Goal: Task Accomplishment & Management: Complete application form

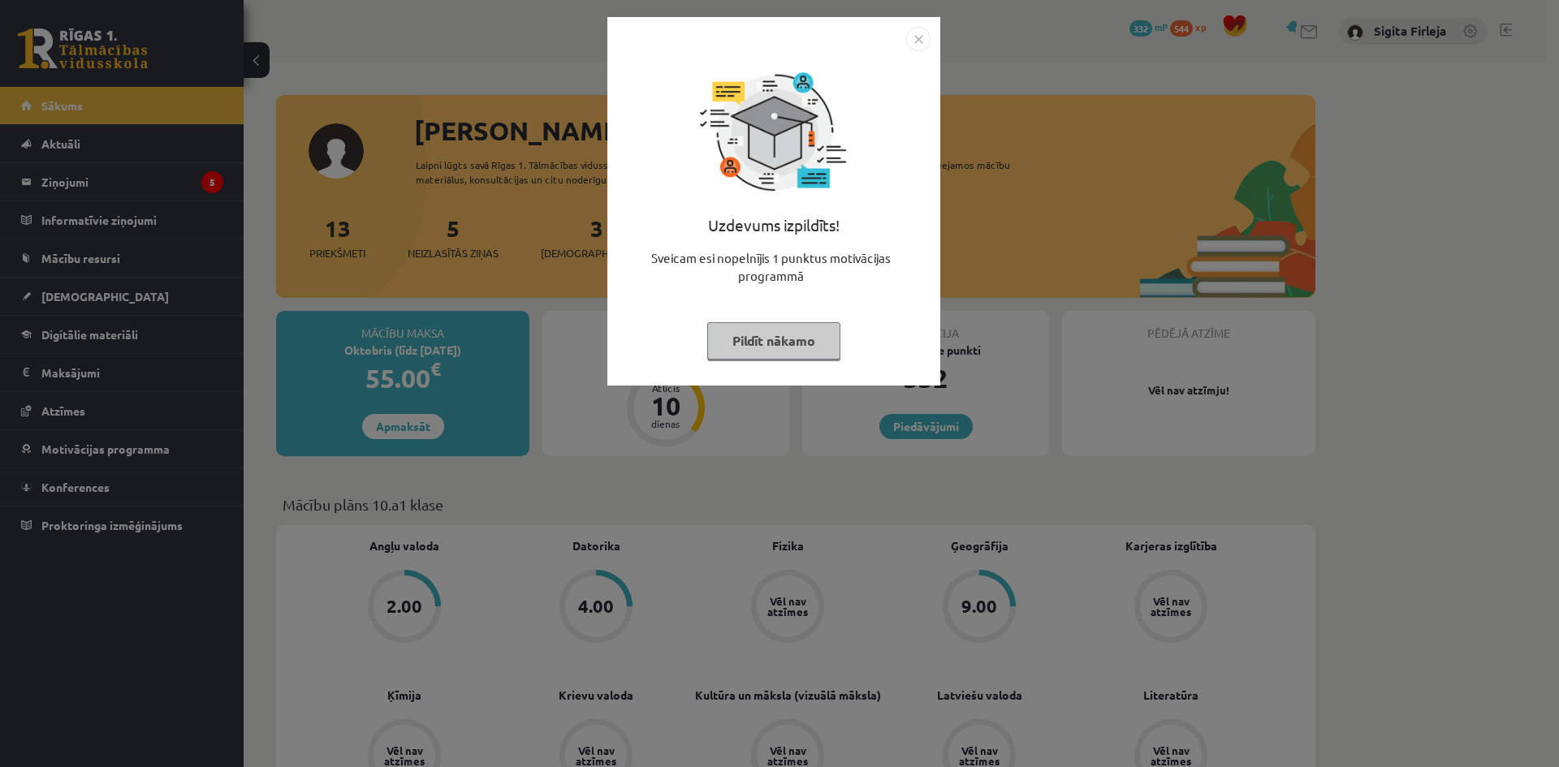
click at [777, 340] on button "Pildīt nākamo" at bounding box center [773, 340] width 133 height 37
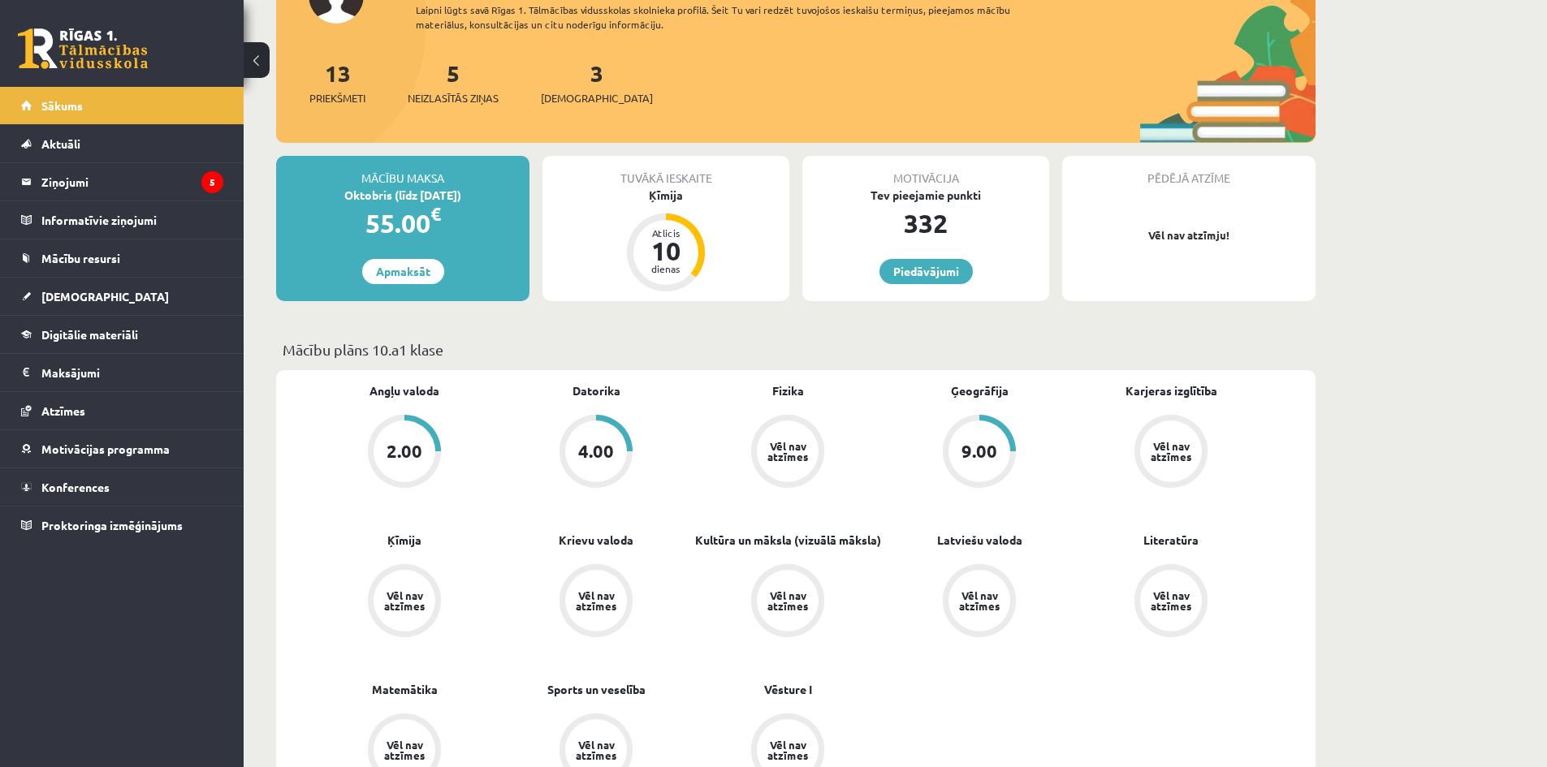
scroll to position [162, 0]
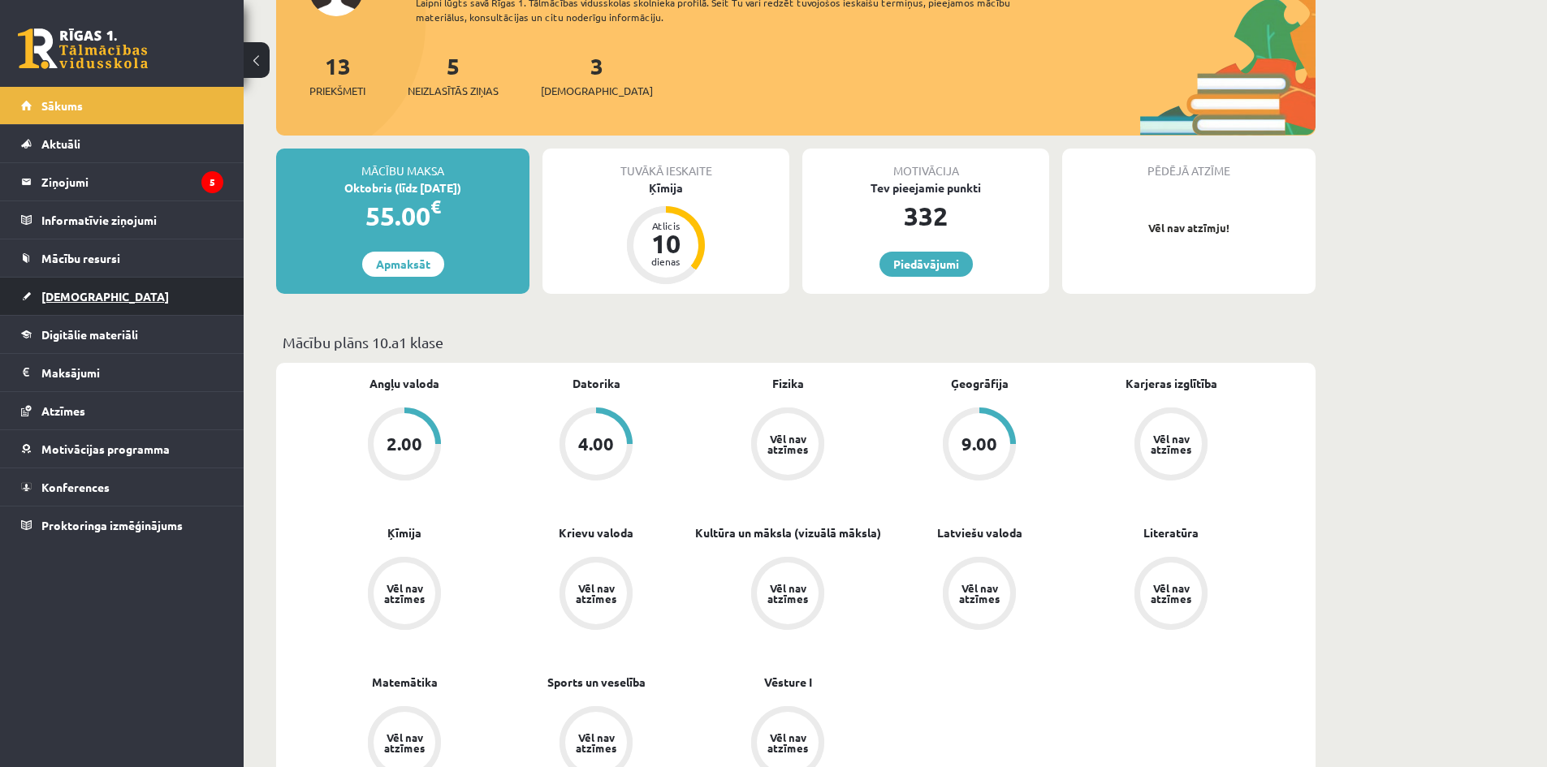
click at [69, 296] on span "[DEMOGRAPHIC_DATA]" at bounding box center [104, 296] width 127 height 15
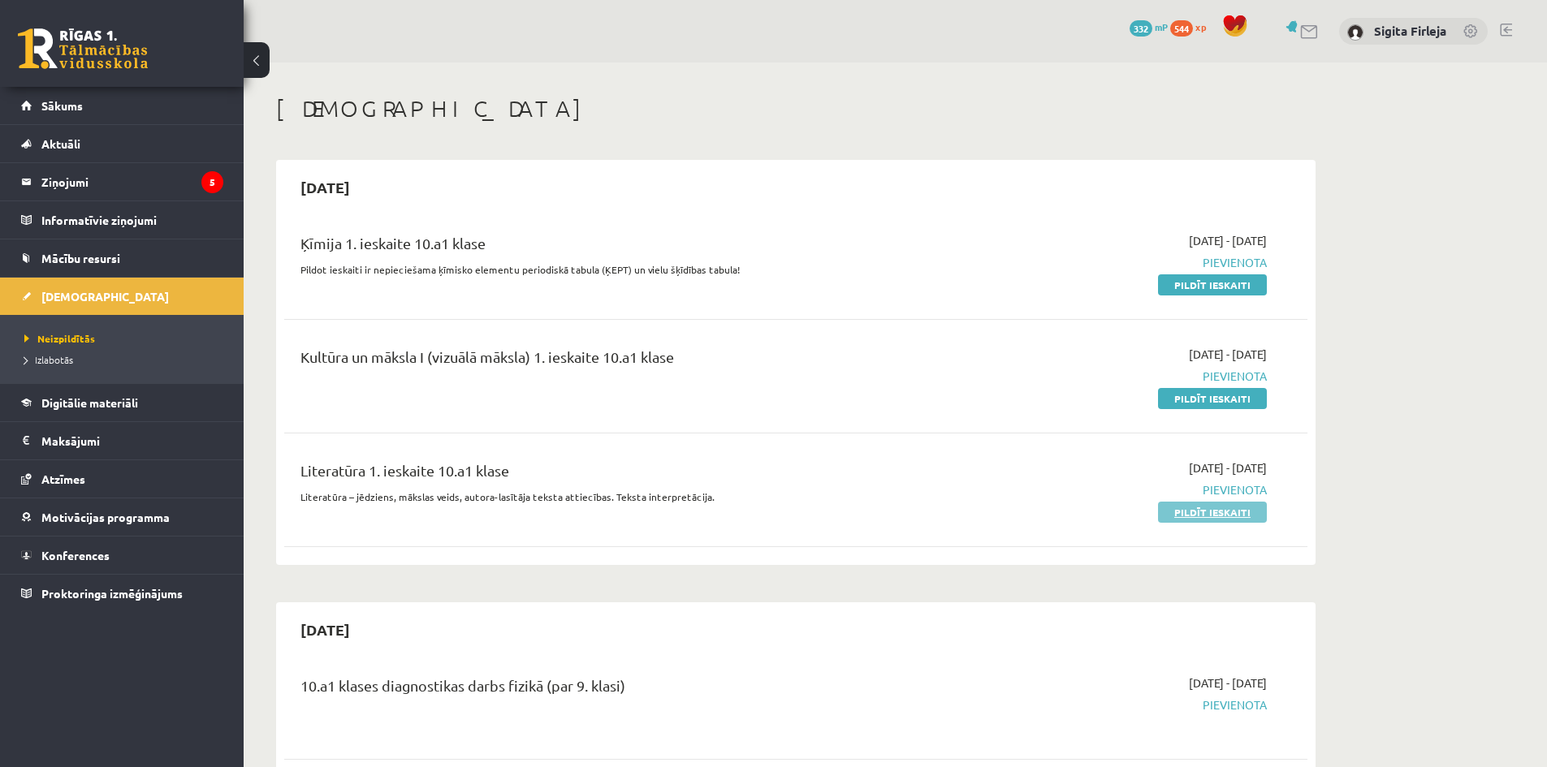
click at [1187, 507] on link "Pildīt ieskaiti" at bounding box center [1212, 512] width 109 height 21
click at [81, 179] on legend "Ziņojumi 5" at bounding box center [132, 181] width 182 height 37
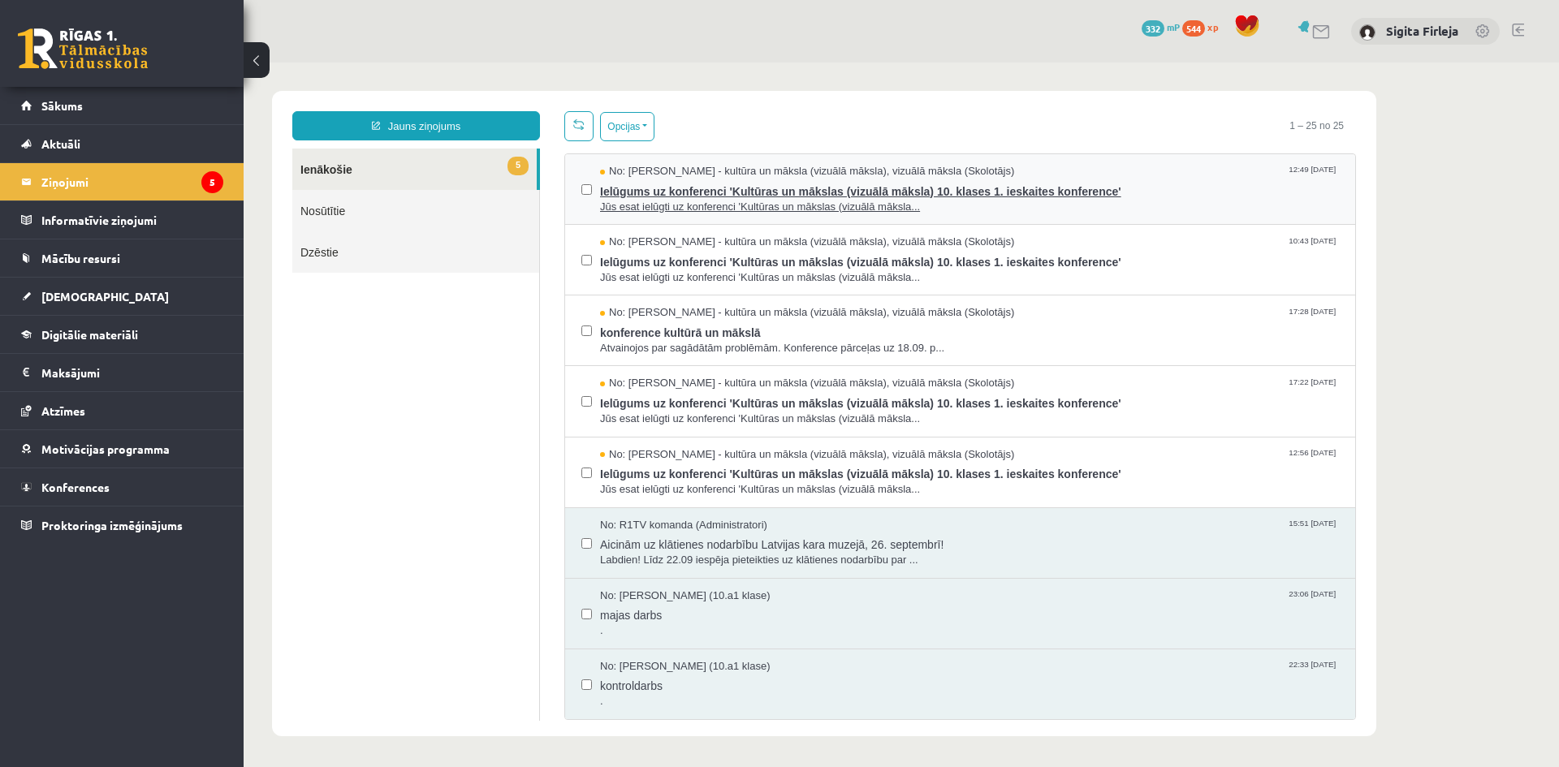
click at [730, 191] on span "Ielūgums uz konferenci 'Kultūras un mākslas (vizuālā māksla) 10. klases 1. iesk…" at bounding box center [969, 189] width 739 height 20
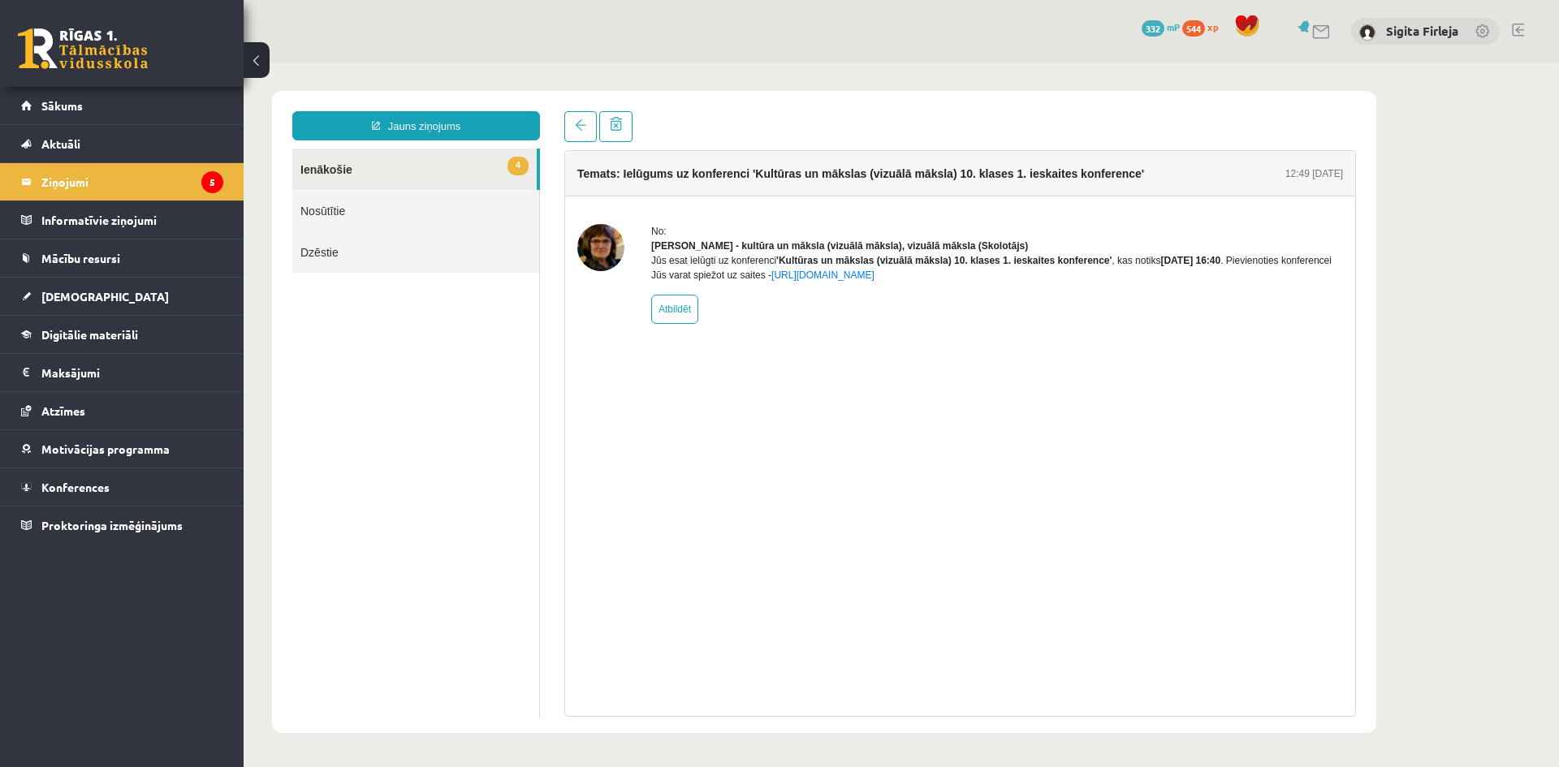
click at [387, 161] on link "4 Ienākošie" at bounding box center [414, 169] width 244 height 41
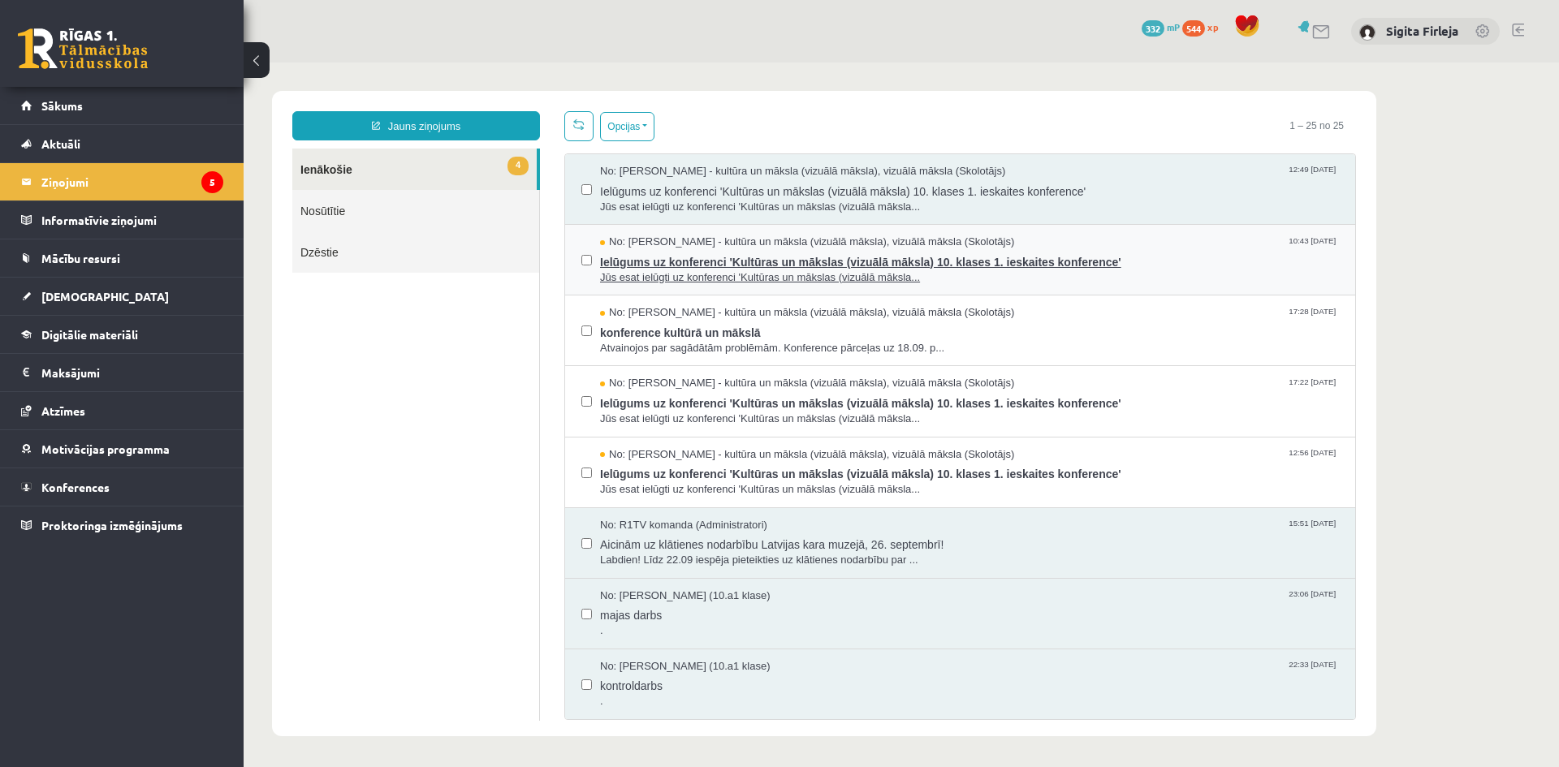
click at [668, 267] on span "Ielūgums uz konferenci 'Kultūras un mākslas (vizuālā māksla) 10. klases 1. iesk…" at bounding box center [969, 260] width 739 height 20
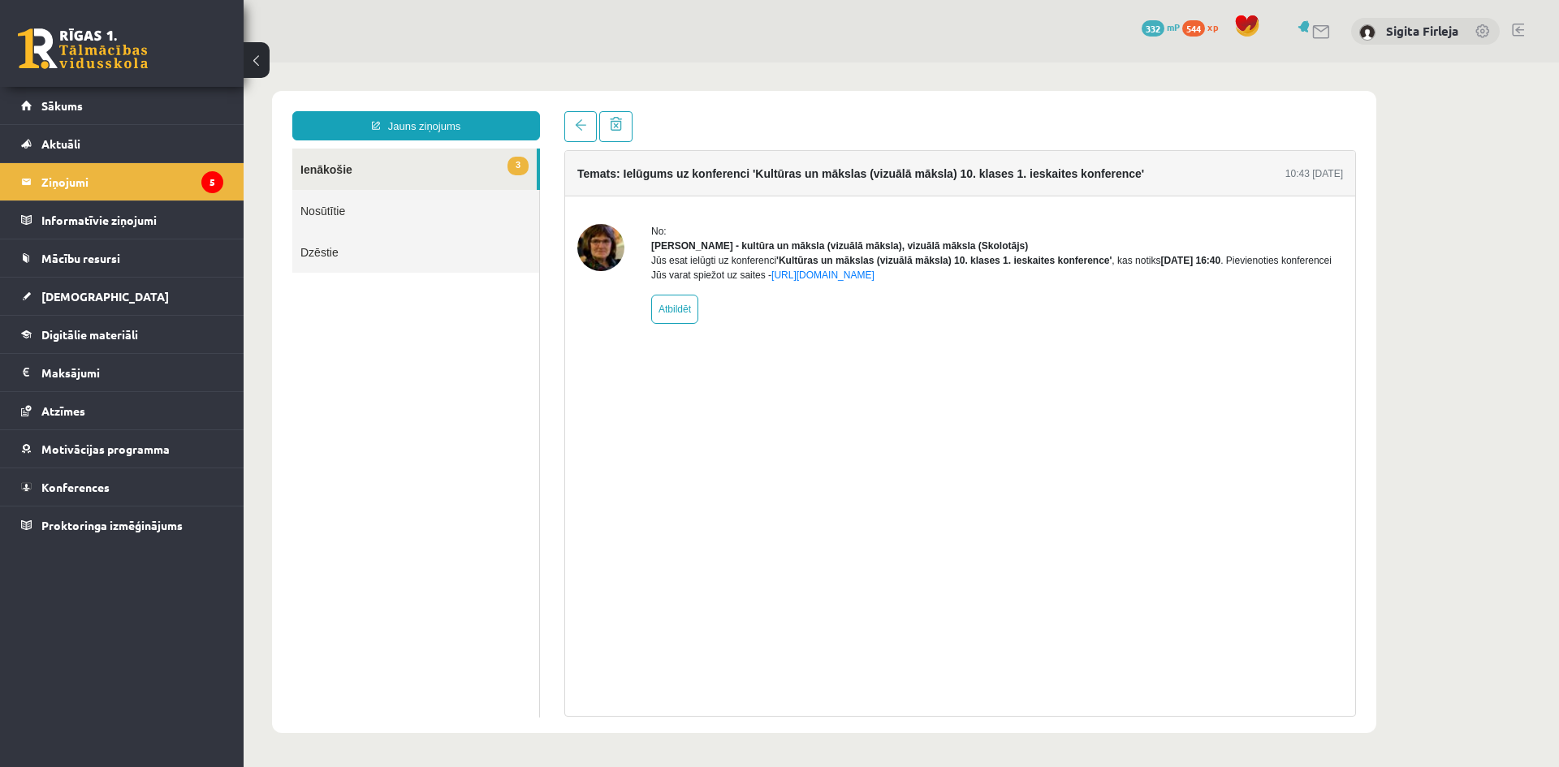
click at [369, 171] on link "3 Ienākošie" at bounding box center [414, 169] width 244 height 41
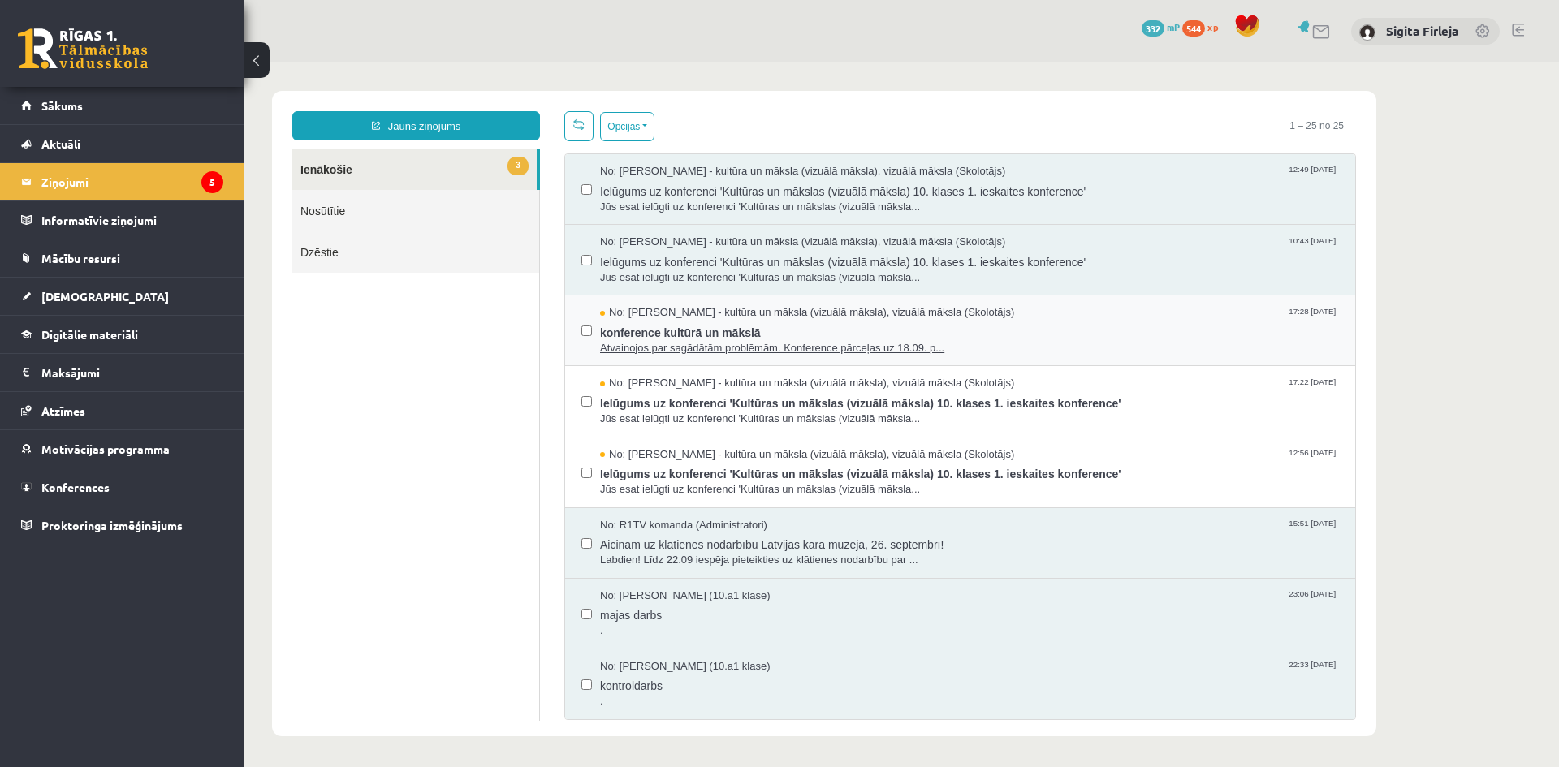
click at [698, 347] on span "Atvainojos par sagādātām problēmām. Konference pārceļas uz 18.09. p..." at bounding box center [969, 348] width 739 height 15
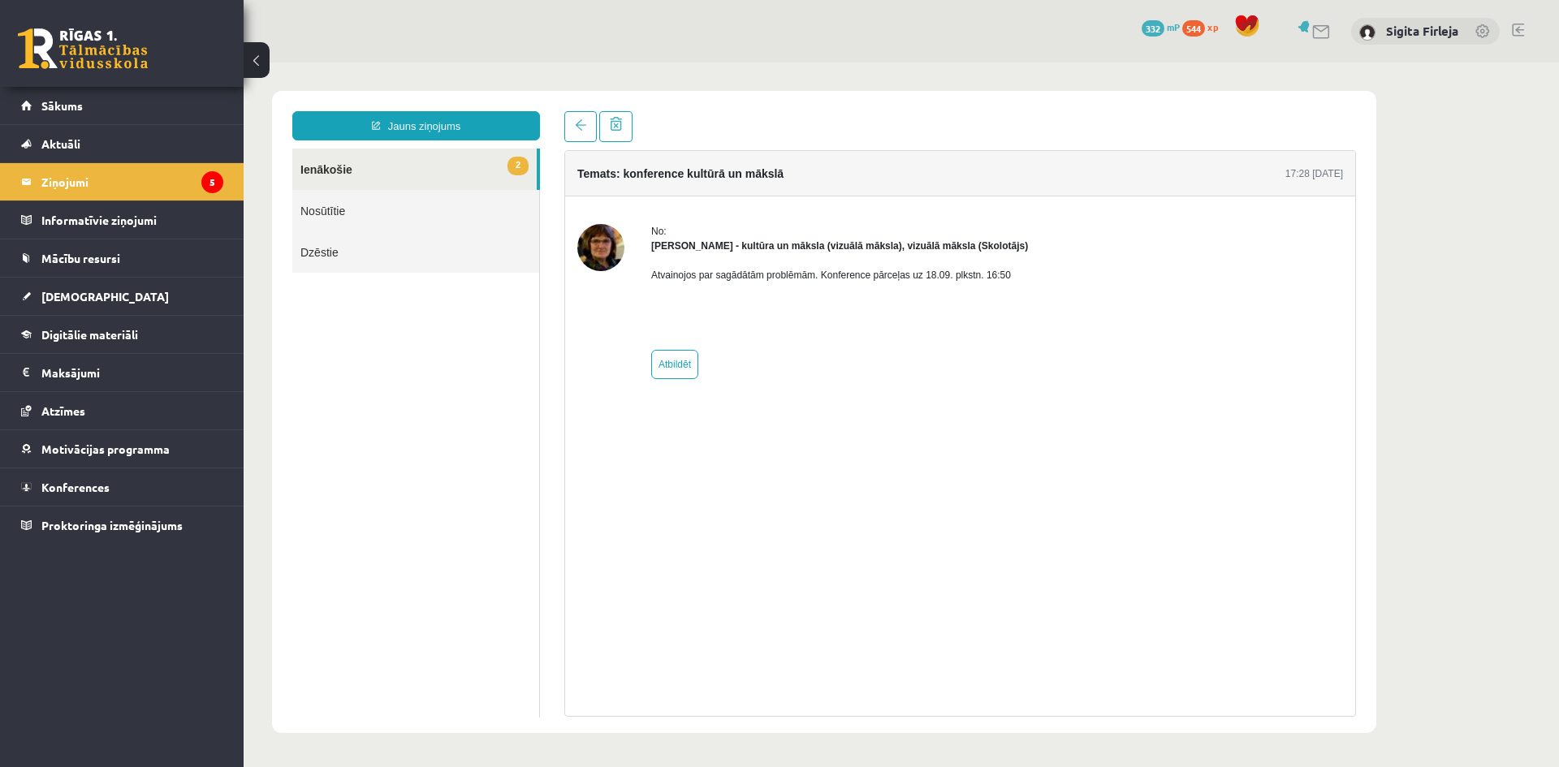
click at [367, 168] on link "2 Ienākošie" at bounding box center [414, 169] width 244 height 41
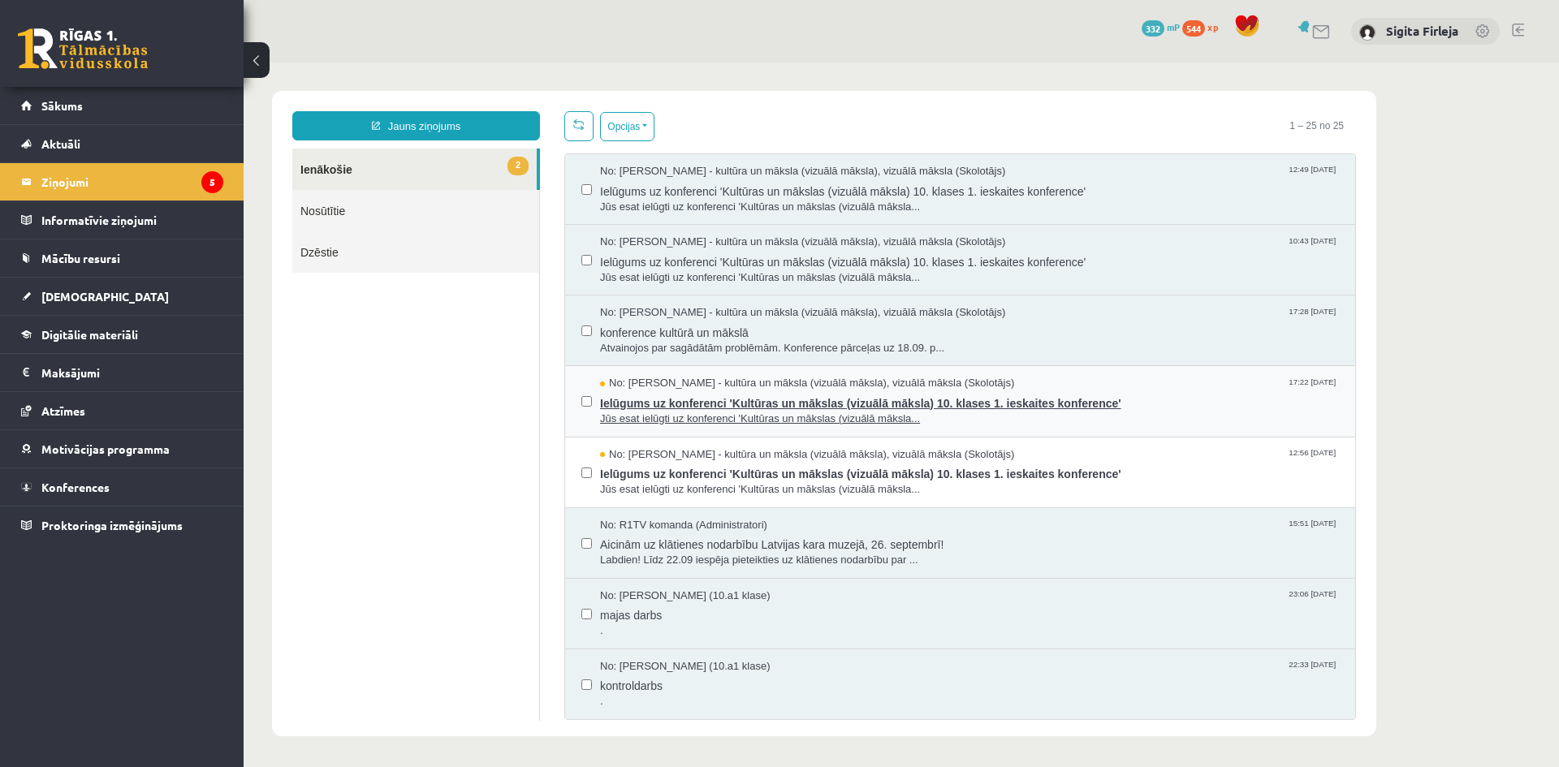
click at [721, 414] on span "Jūs esat ielūgti uz konferenci 'Kultūras un mākslas (vizuālā māksla..." at bounding box center [969, 419] width 739 height 15
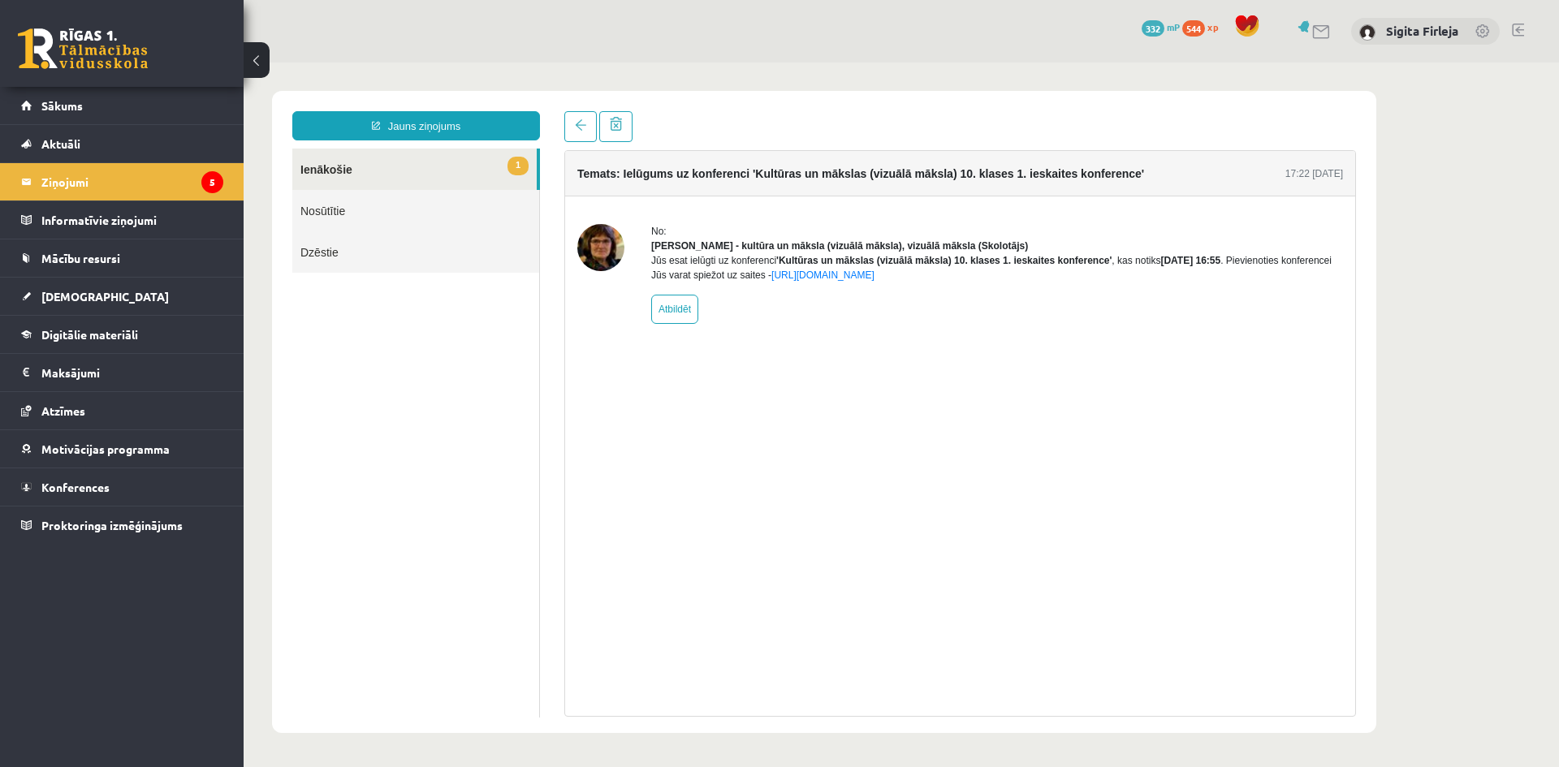
click at [354, 173] on link "1 Ienākošie" at bounding box center [414, 169] width 244 height 41
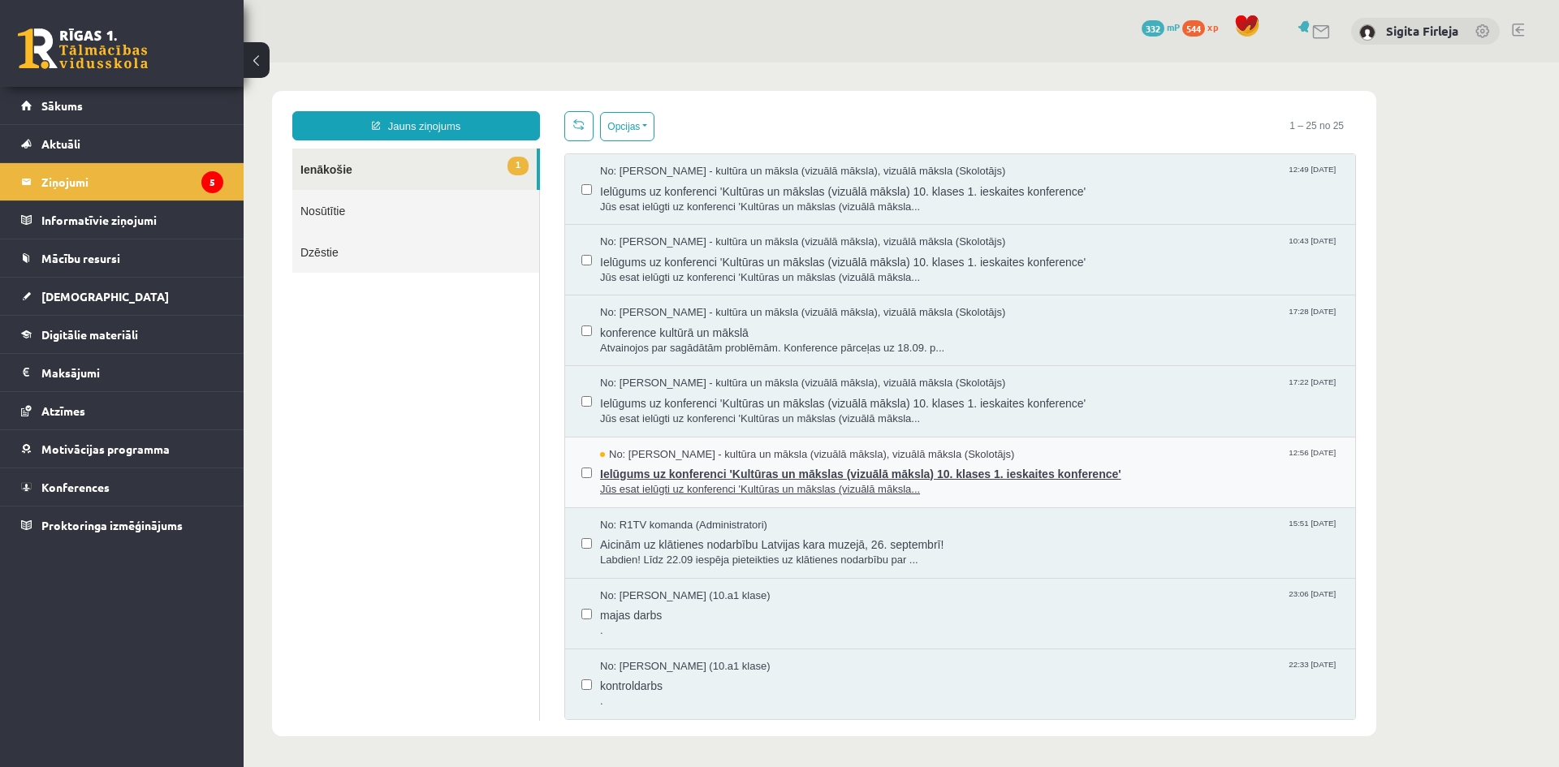
click at [724, 480] on span "Ielūgums uz konferenci 'Kultūras un mākslas (vizuālā māksla) 10. klases 1. iesk…" at bounding box center [969, 472] width 739 height 20
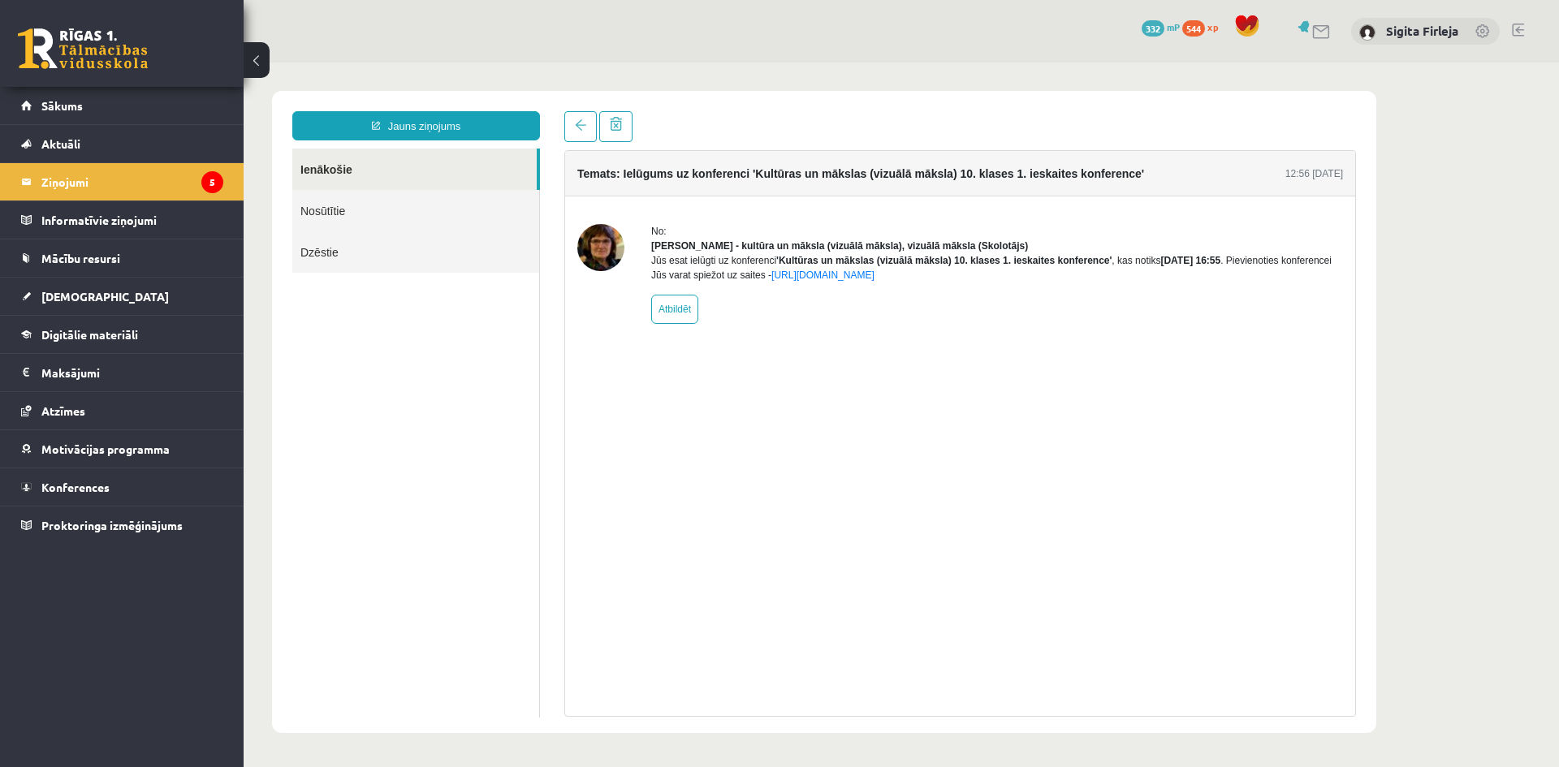
click at [365, 178] on link "Ienākošie" at bounding box center [414, 169] width 244 height 41
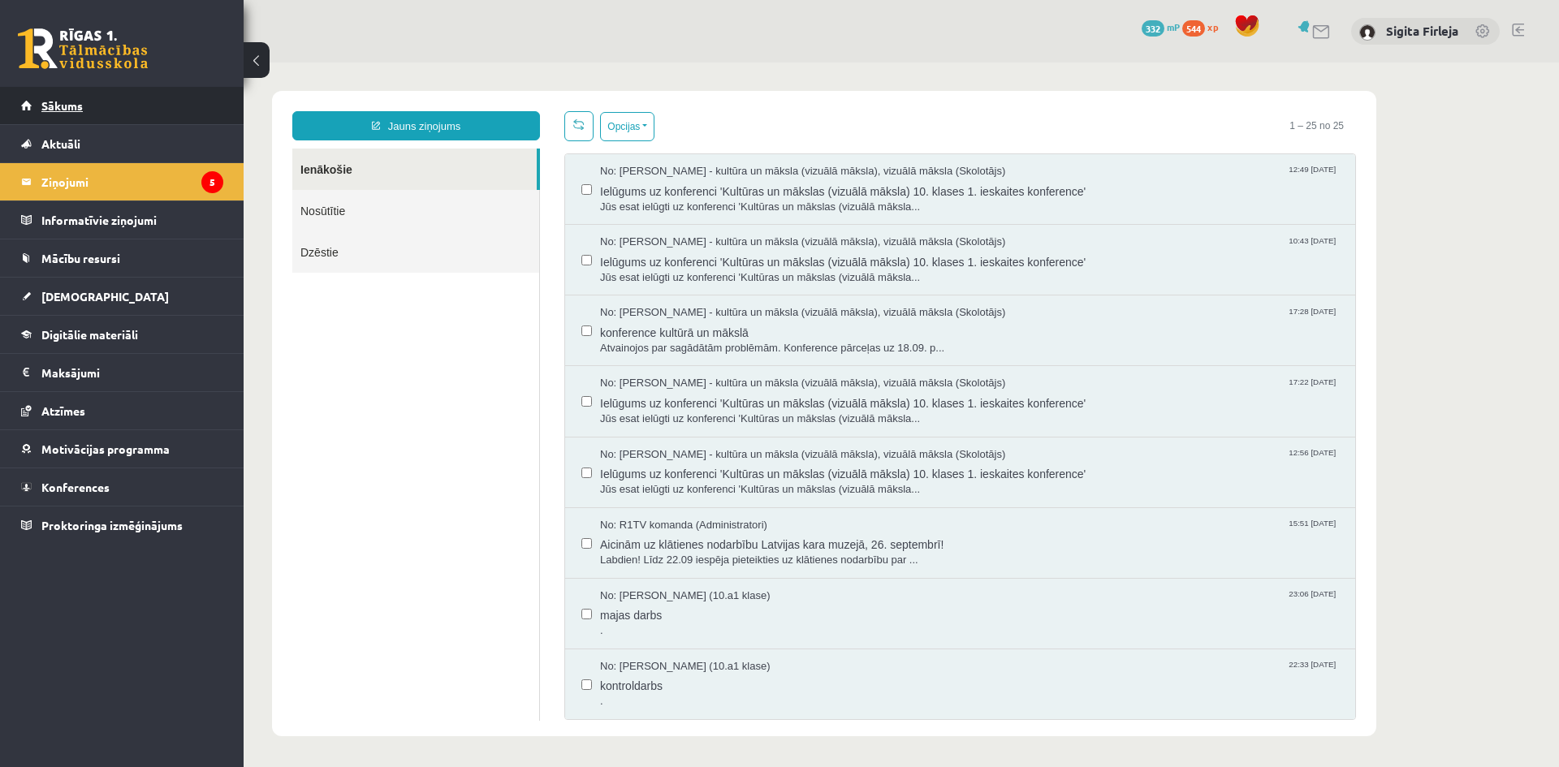
click at [99, 95] on link "Sākums" at bounding box center [122, 105] width 202 height 37
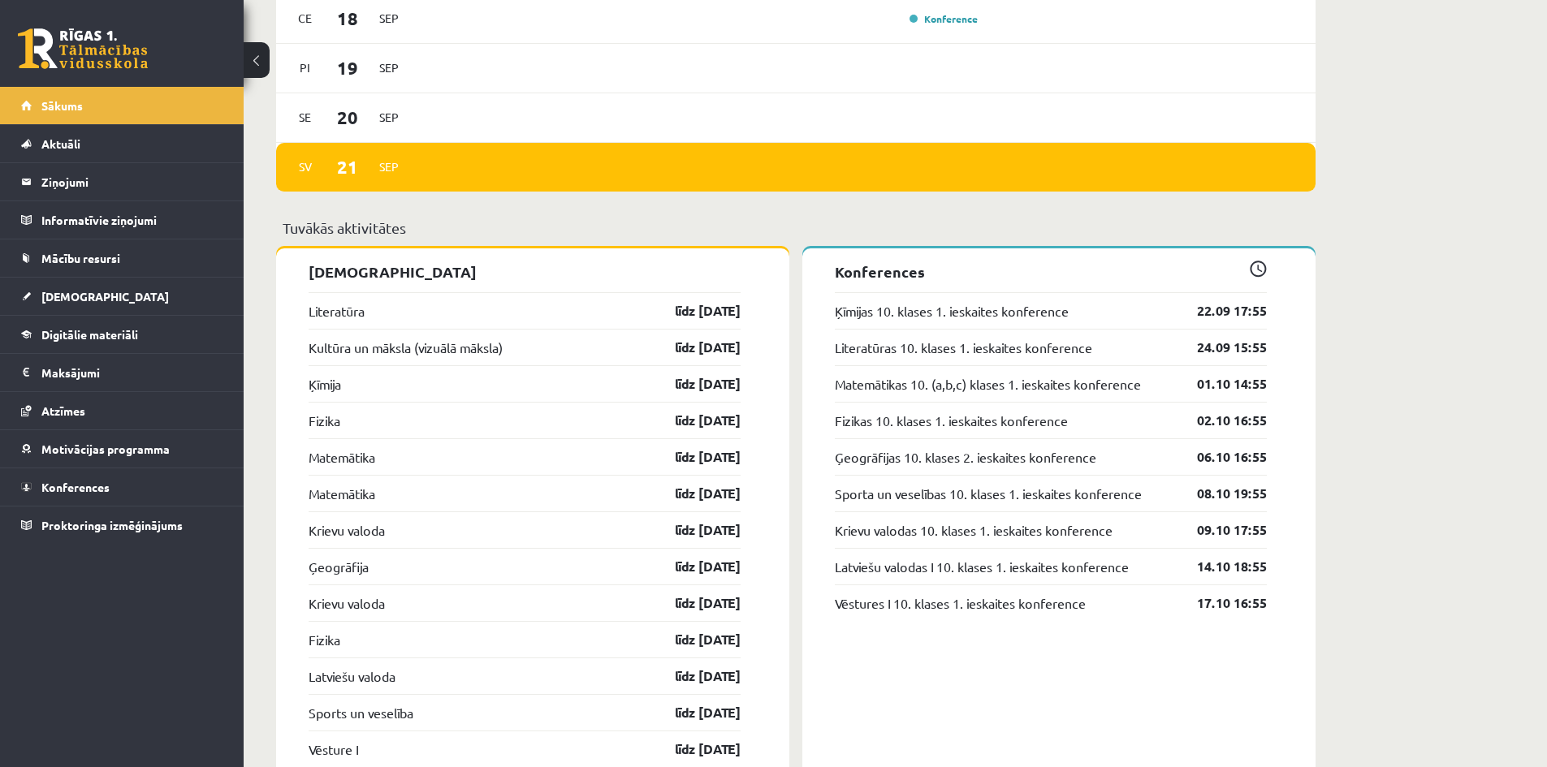
scroll to position [1380, 0]
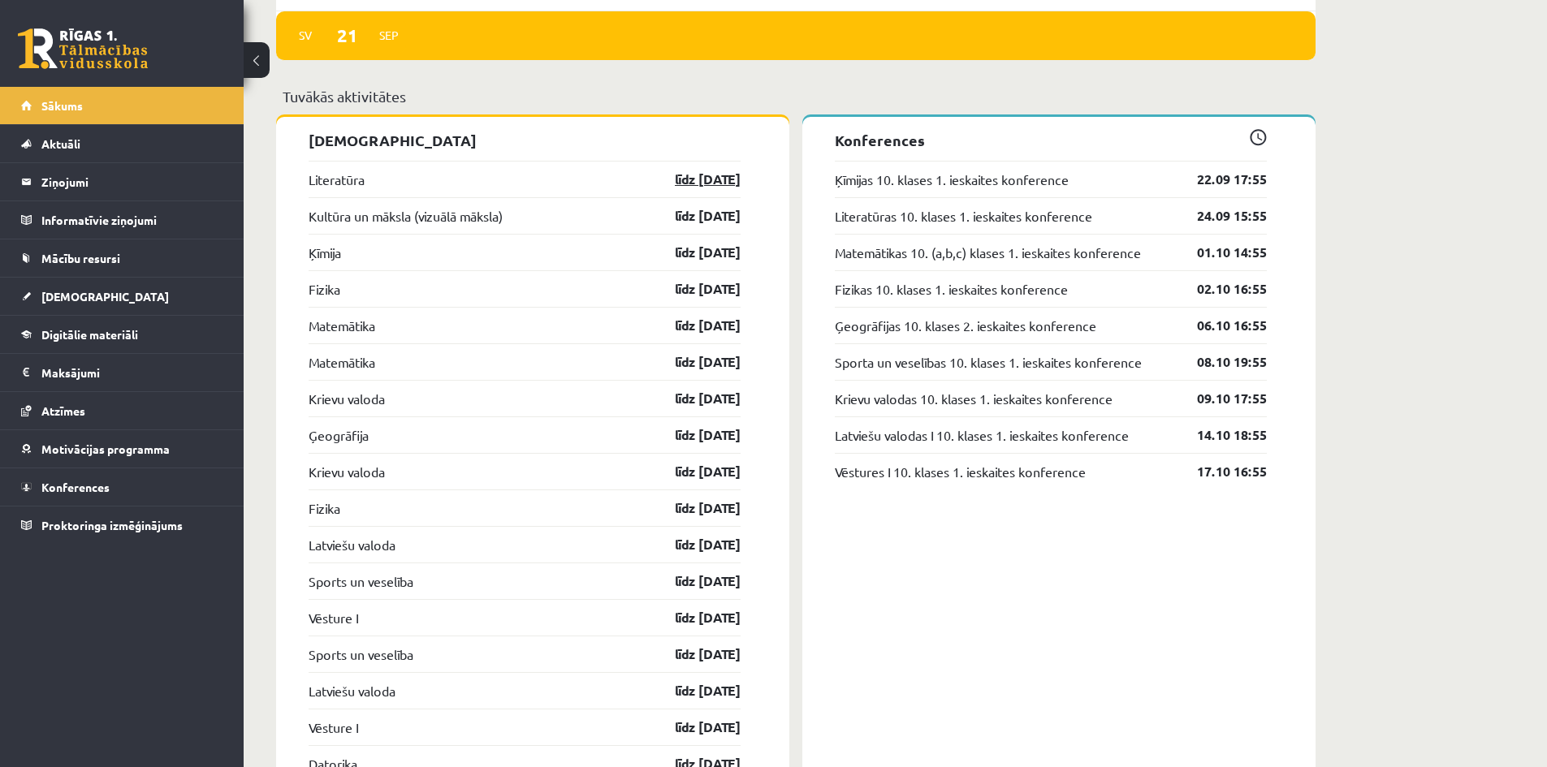
click at [699, 183] on link "līdz [DATE]" at bounding box center [693, 179] width 94 height 19
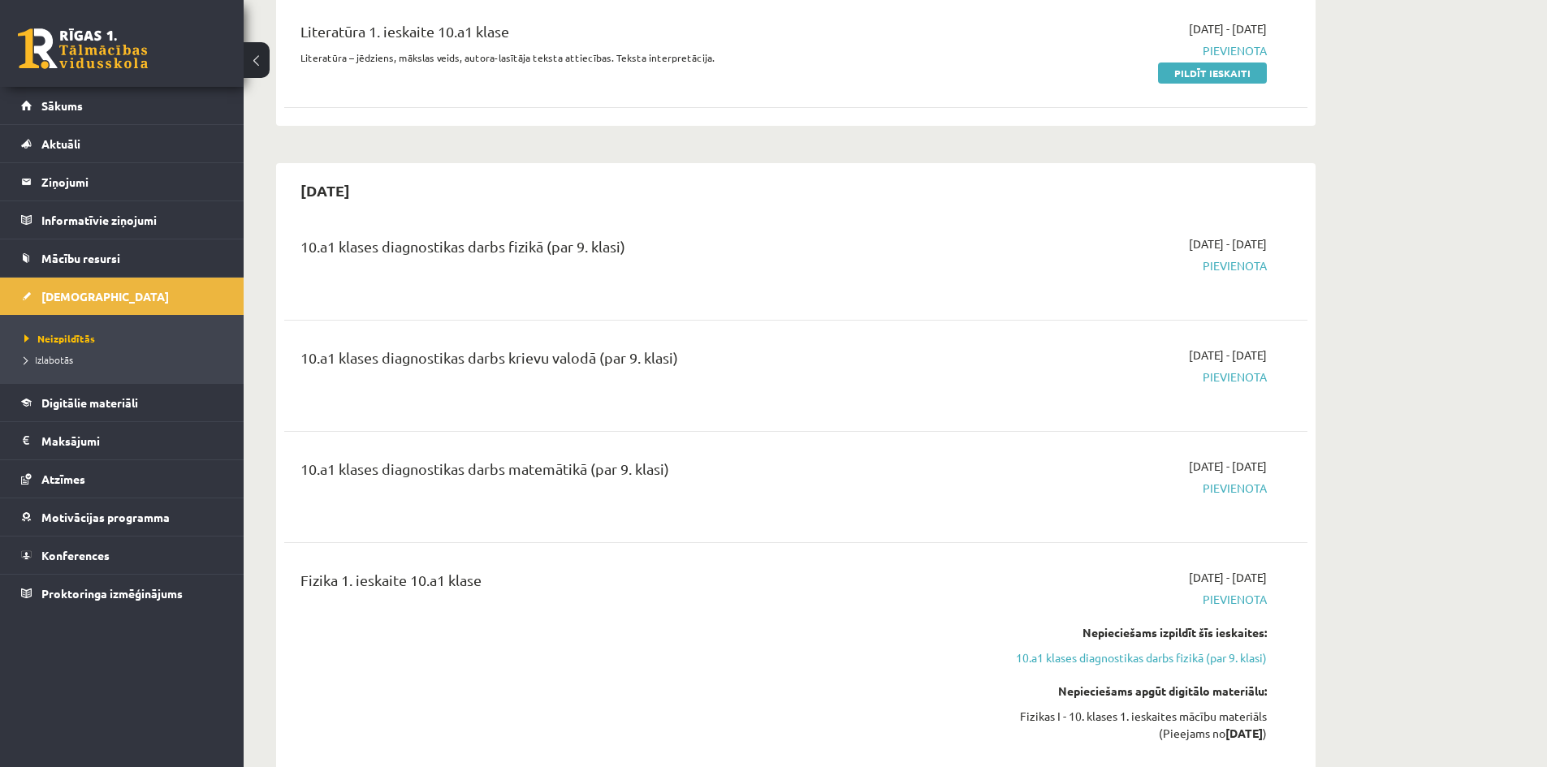
scroll to position [568, 0]
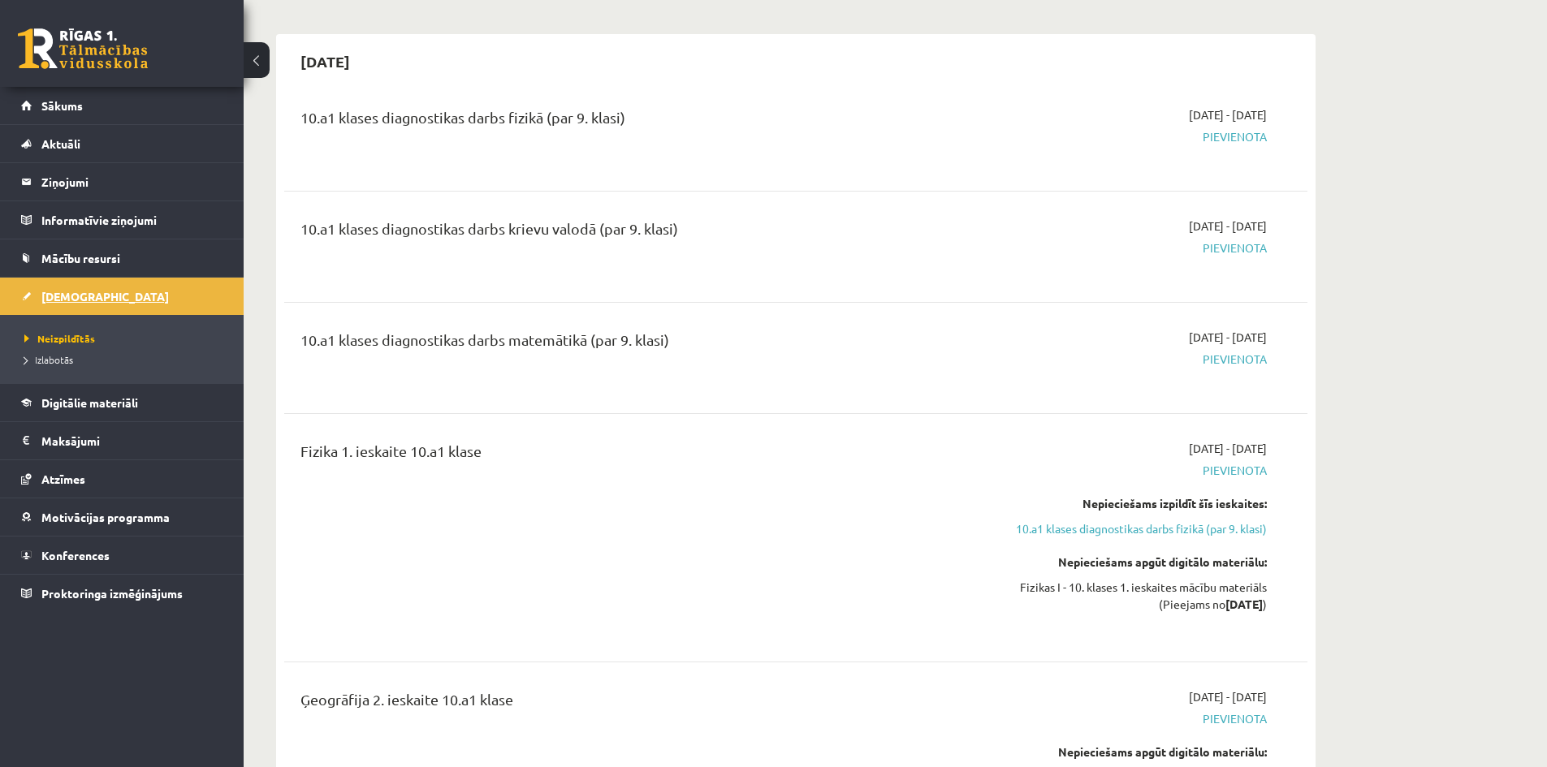
click at [101, 291] on link "[DEMOGRAPHIC_DATA]" at bounding box center [122, 296] width 202 height 37
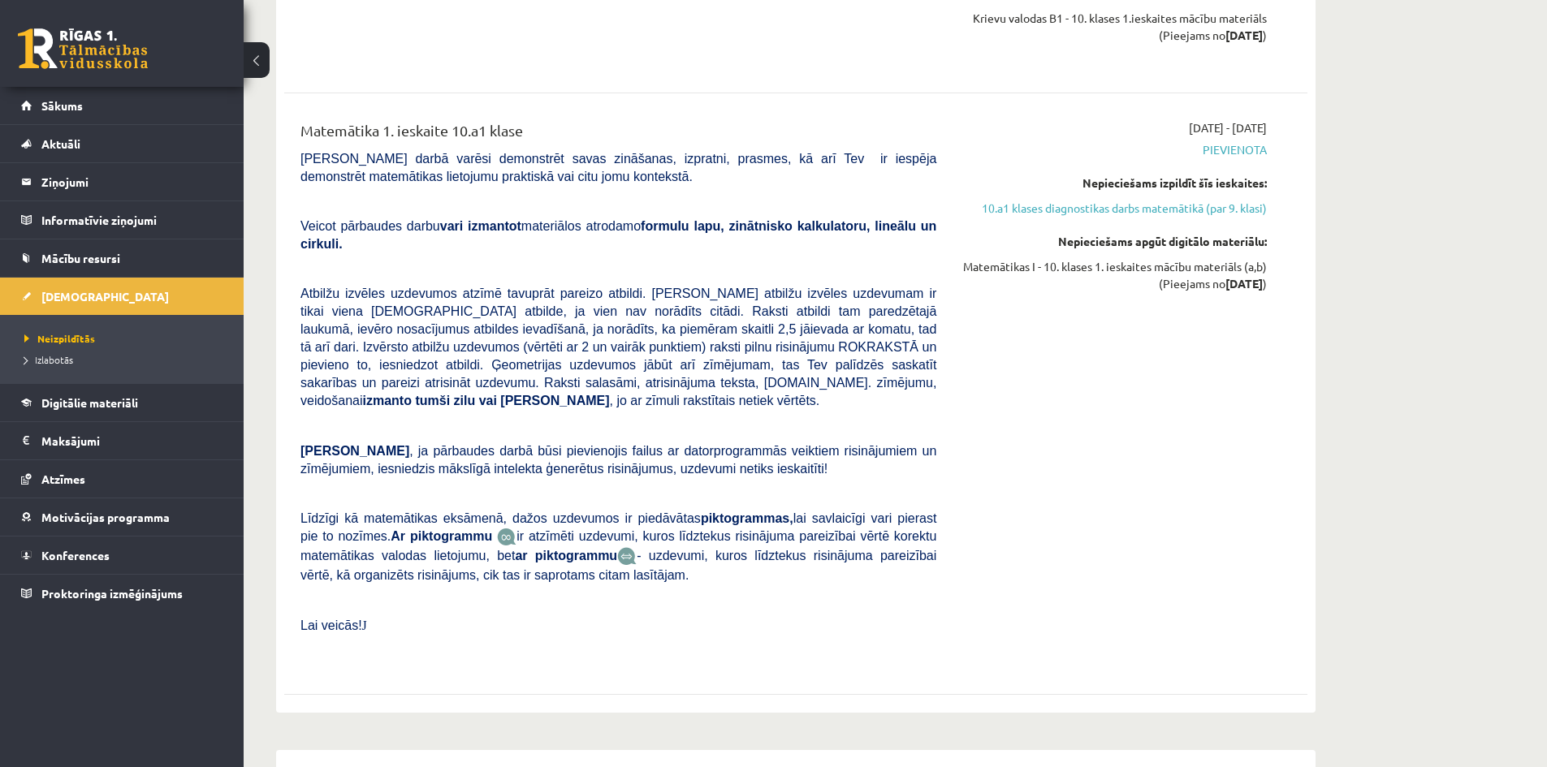
scroll to position [1542, 0]
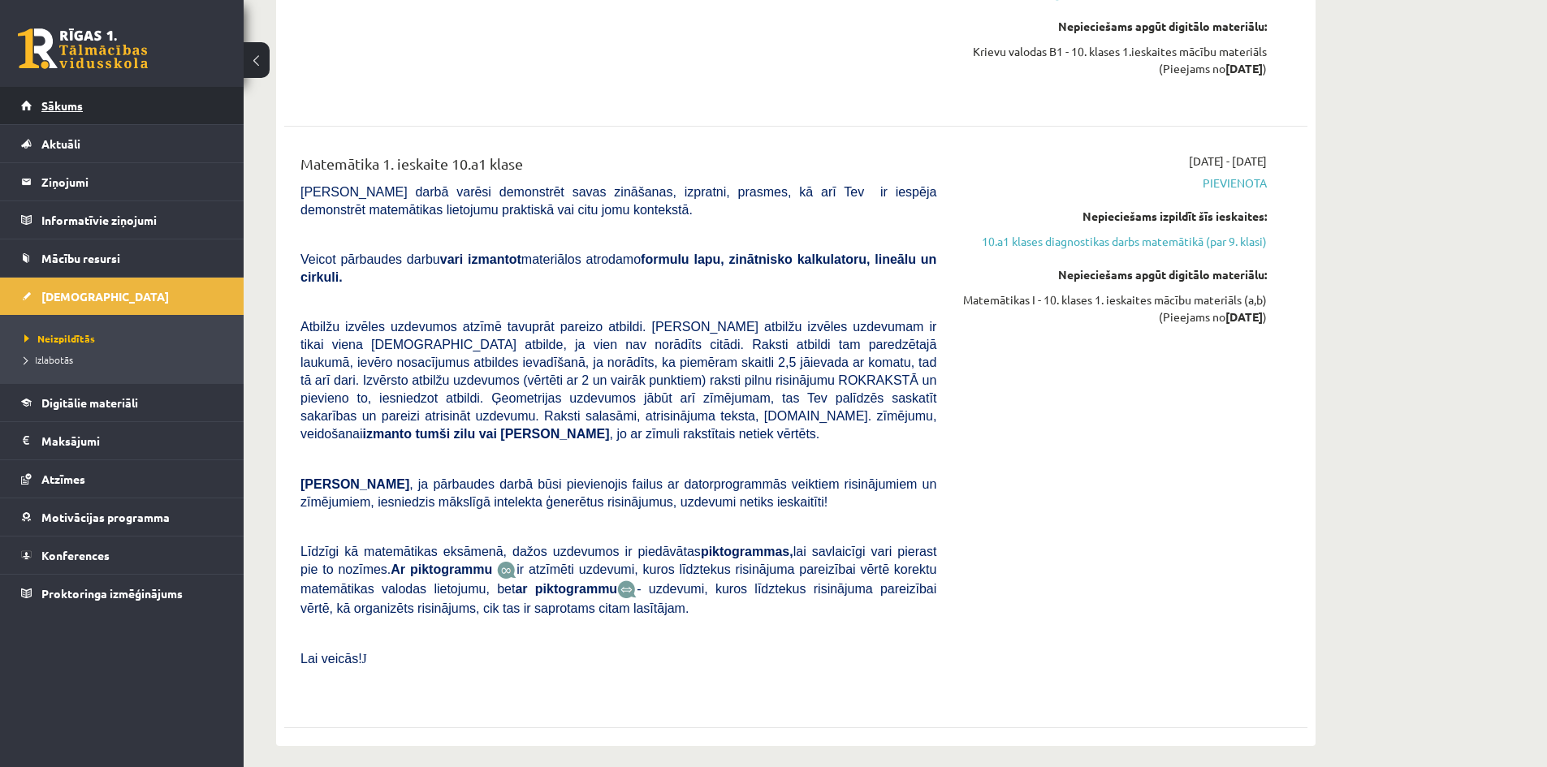
click at [78, 104] on span "Sākums" at bounding box center [61, 105] width 41 height 15
